Goal: Transaction & Acquisition: Purchase product/service

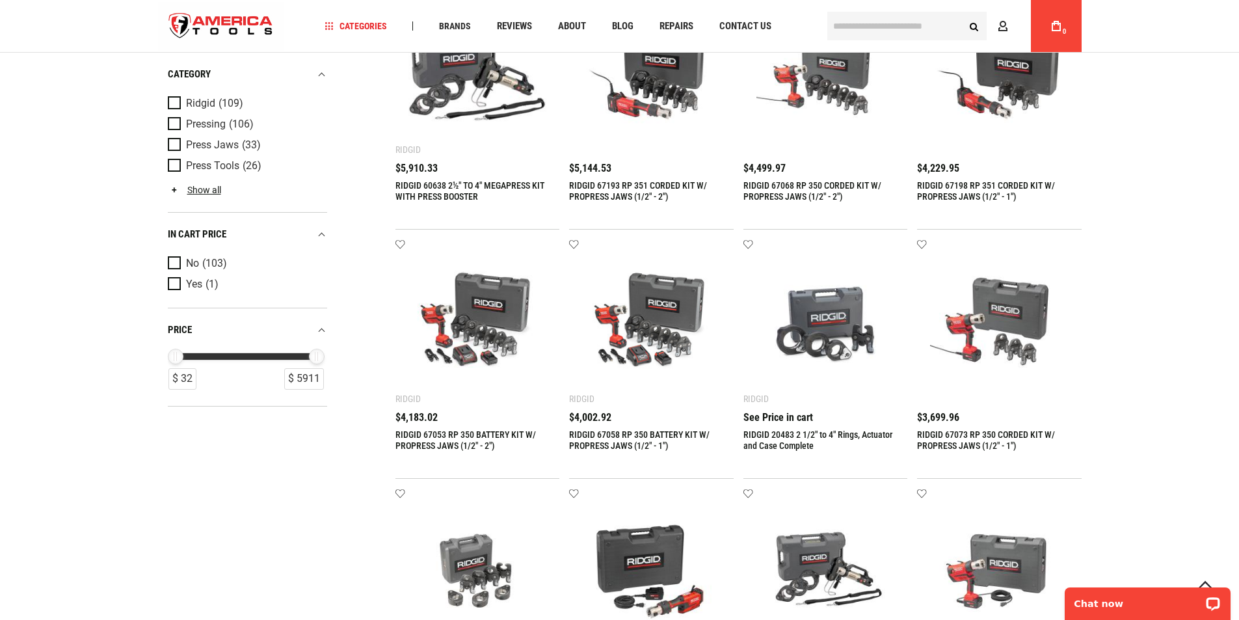
scroll to position [650, 0]
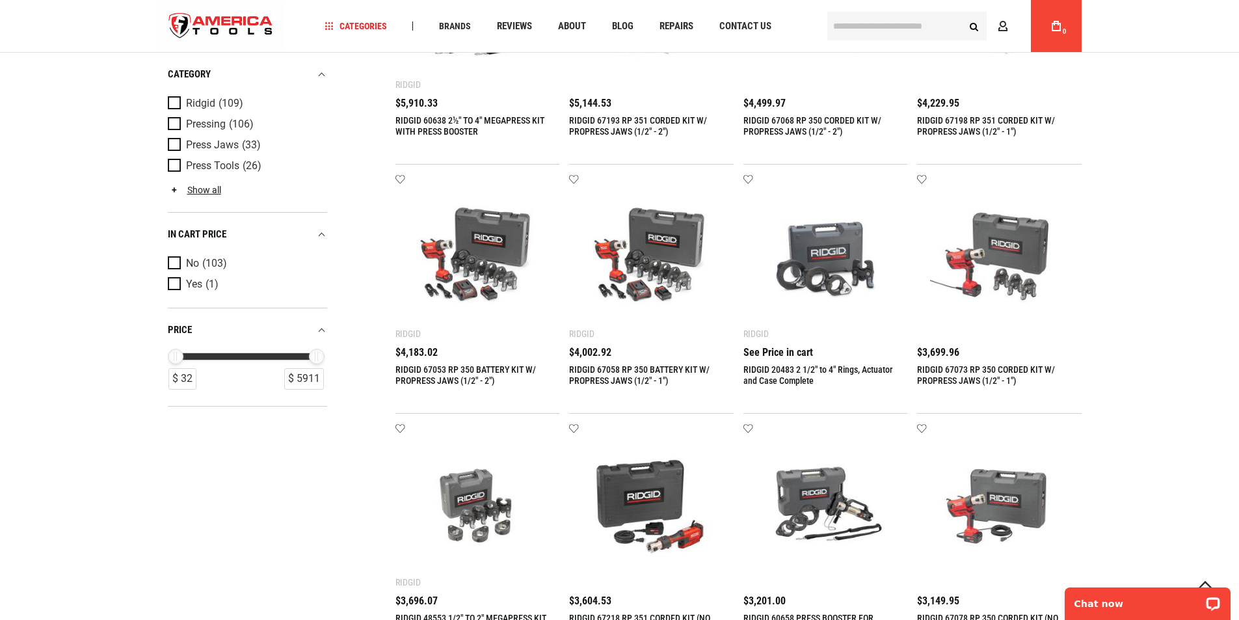
click at [472, 369] on link "RIDGID 67053 RP 350 BATTERY KIT W/ PROPRESS JAWS (1/2" - 2")" at bounding box center [465, 374] width 140 height 21
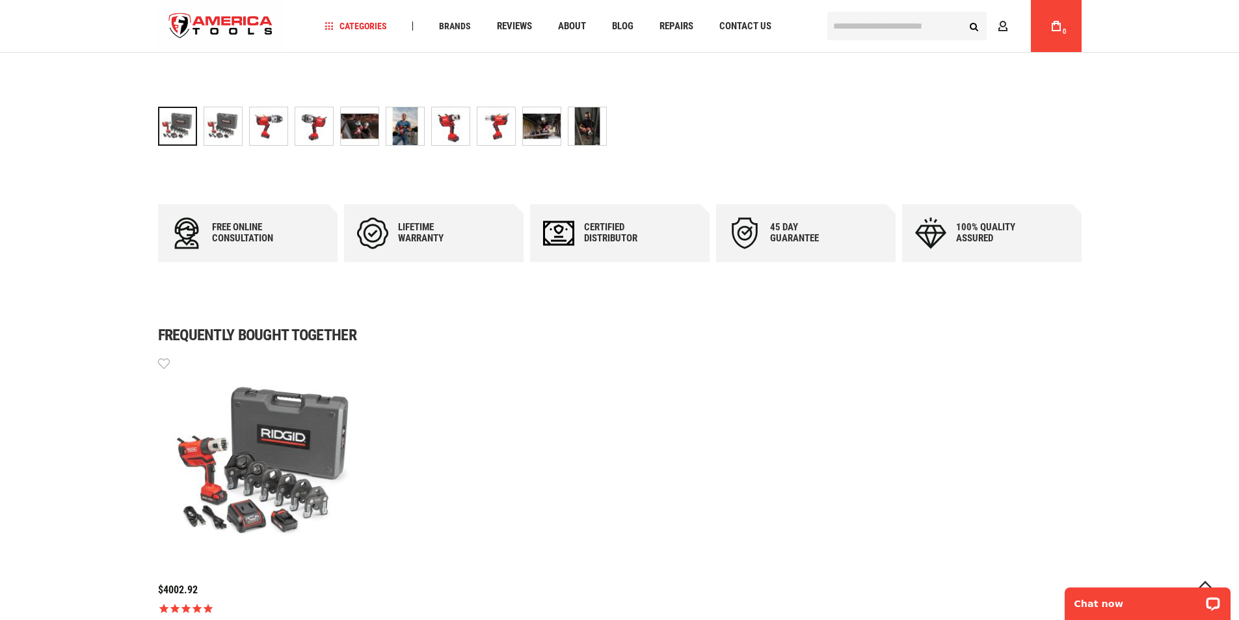
scroll to position [65, 0]
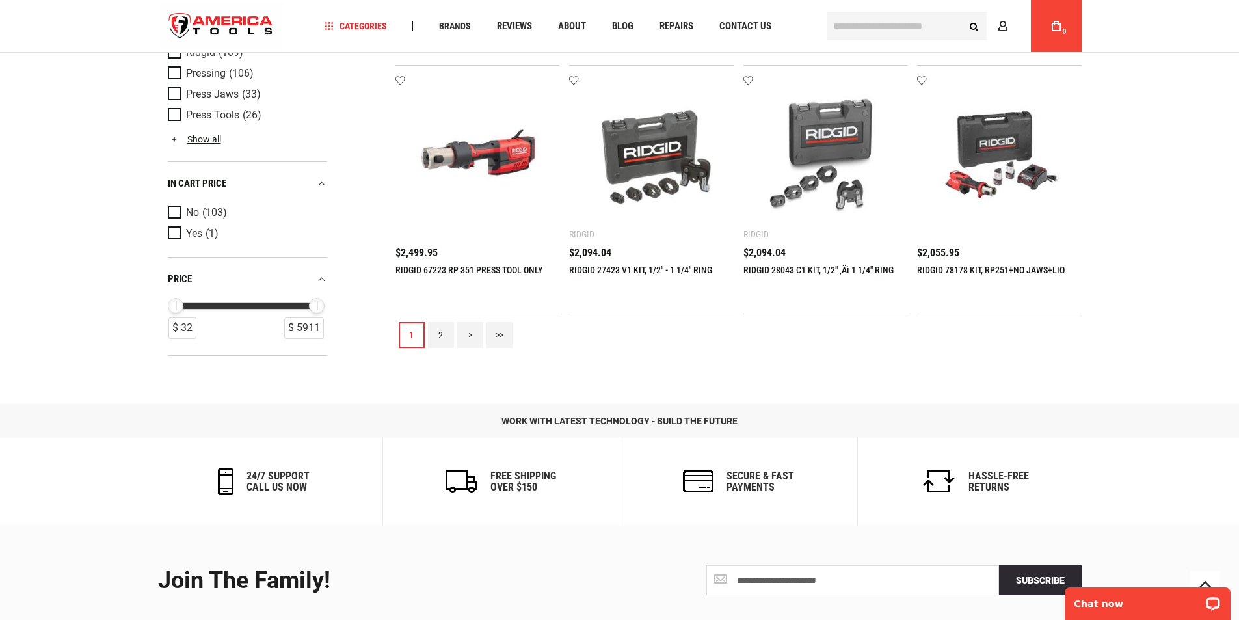
scroll to position [1703, 0]
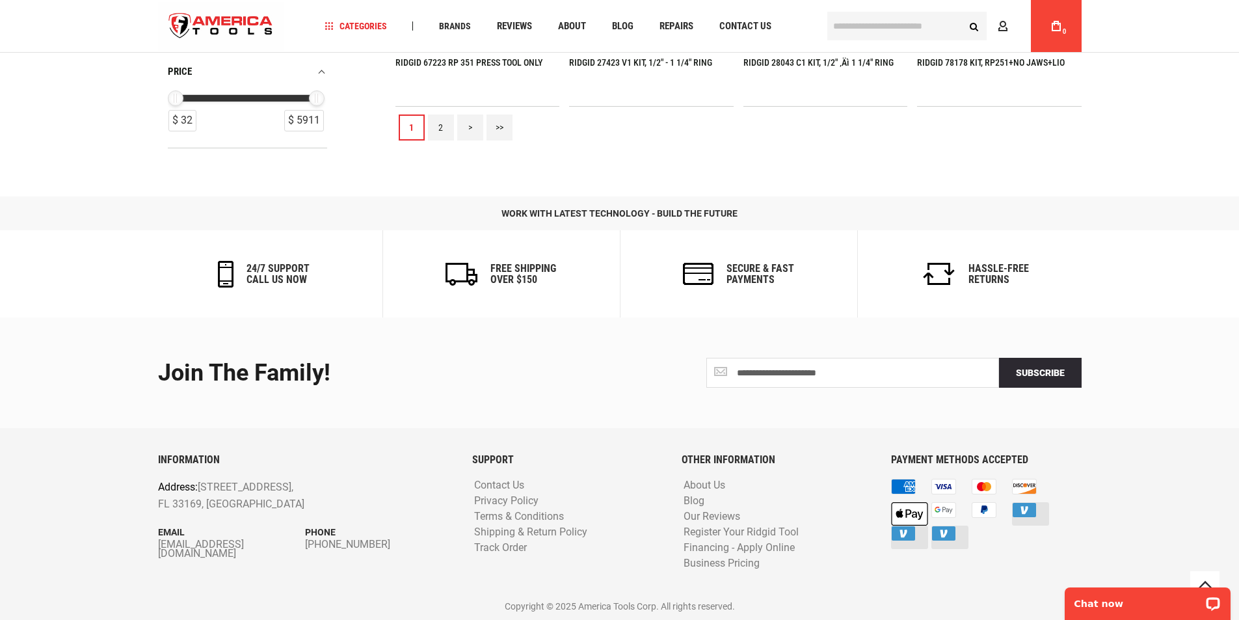
click at [438, 124] on link "2" at bounding box center [441, 127] width 26 height 26
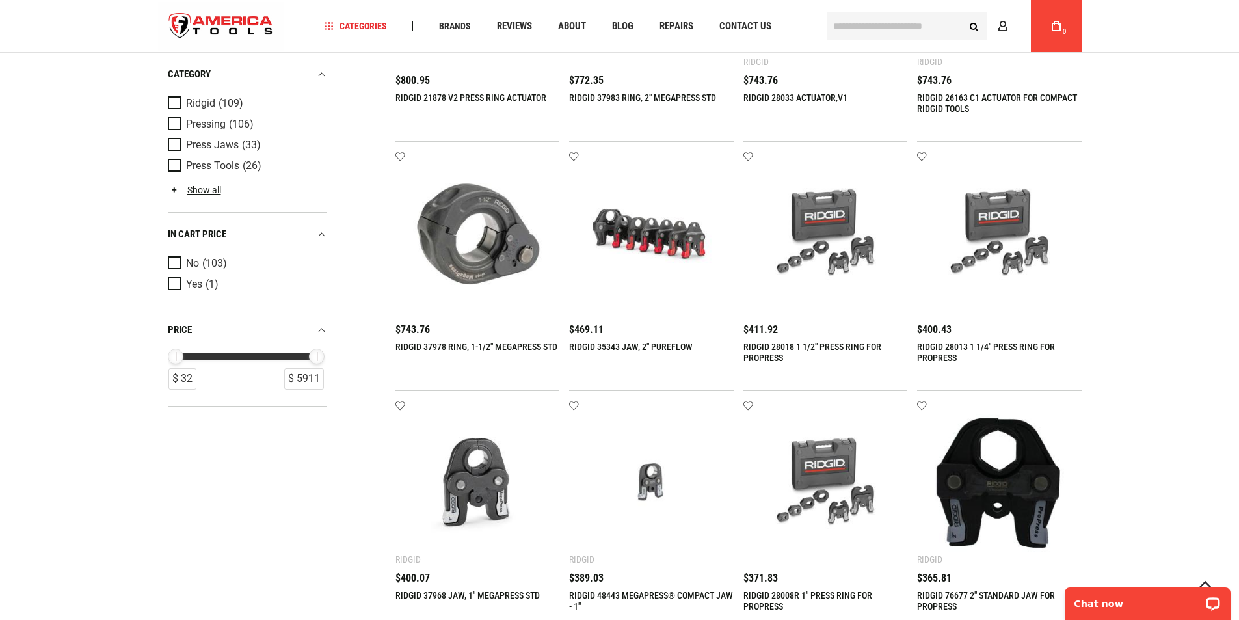
scroll to position [1430, 0]
